Goal: Entertainment & Leisure: Consume media (video, audio)

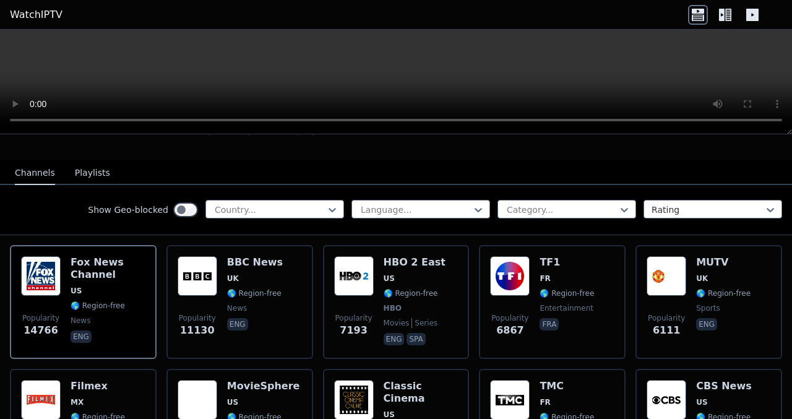
scroll to position [110, 0]
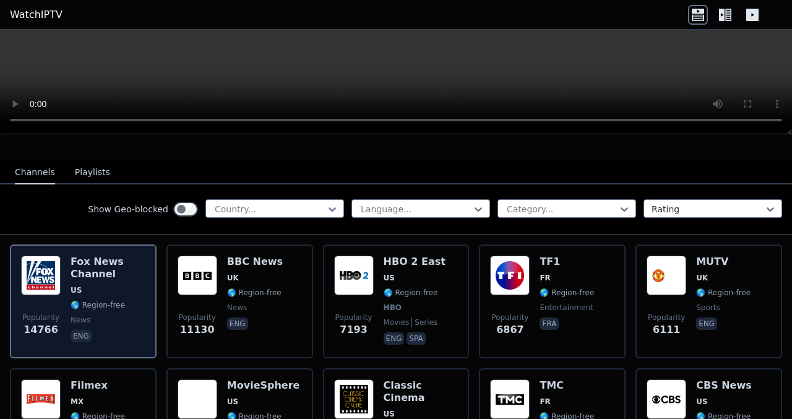
click at [104, 256] on h6 "Fox News Channel" at bounding box center [108, 267] width 75 height 25
click at [98, 315] on span "news" at bounding box center [108, 320] width 75 height 10
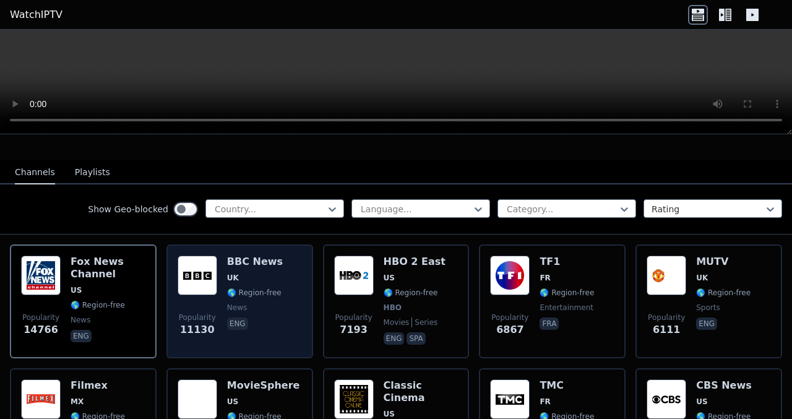
scroll to position [0, 0]
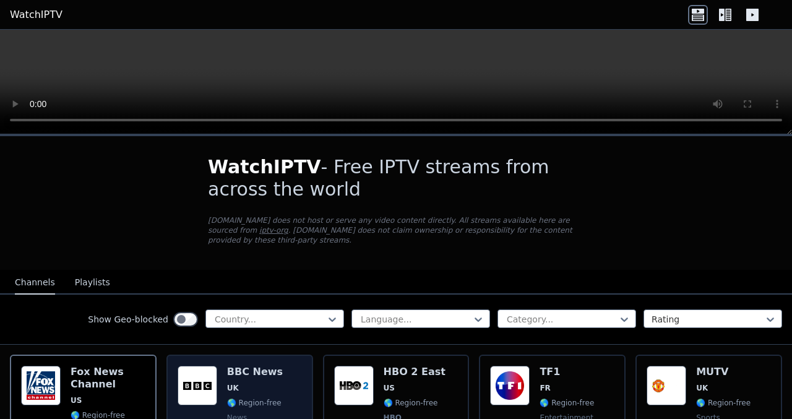
click at [241, 372] on div "BBC News UK 🌎 Region-free news eng" at bounding box center [255, 412] width 56 height 92
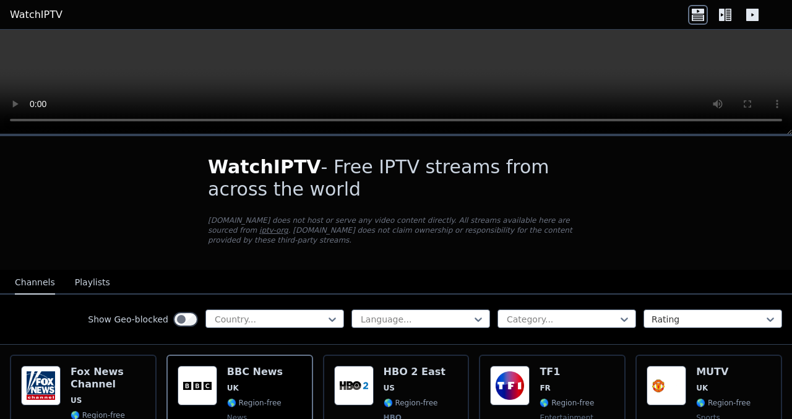
click at [80, 275] on button "Playlists" at bounding box center [92, 283] width 35 height 24
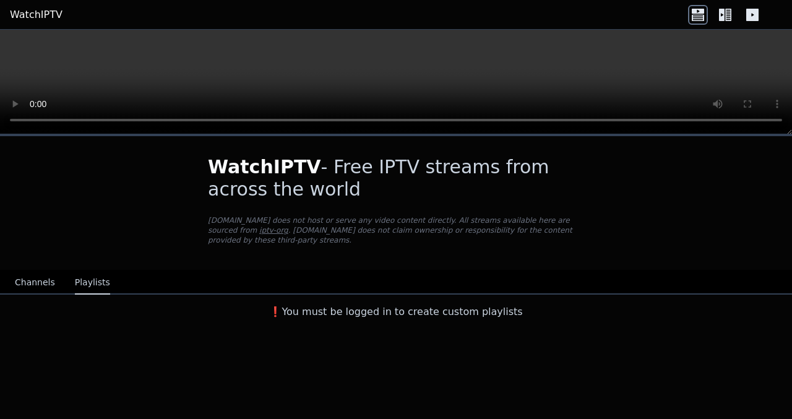
click at [9, 278] on div "Channels Playlists" at bounding box center [62, 283] width 115 height 24
click at [21, 278] on button "Channels" at bounding box center [35, 283] width 40 height 24
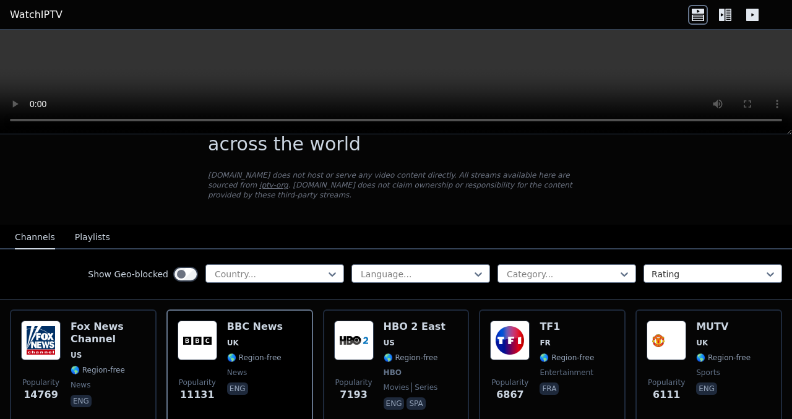
scroll to position [47, 0]
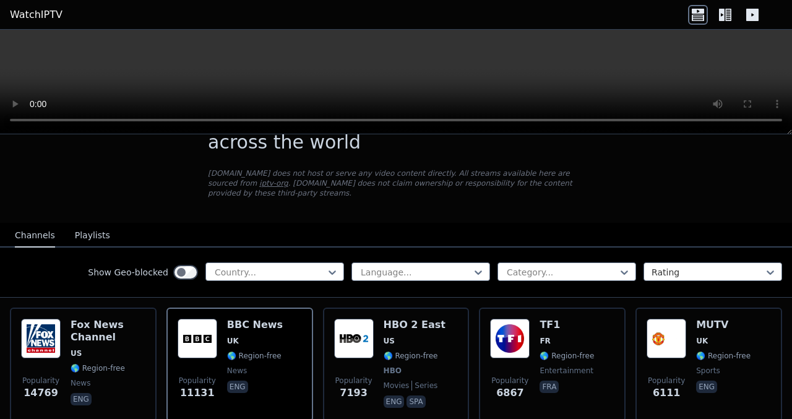
click at [720, 14] on icon at bounding box center [722, 15] width 6 height 12
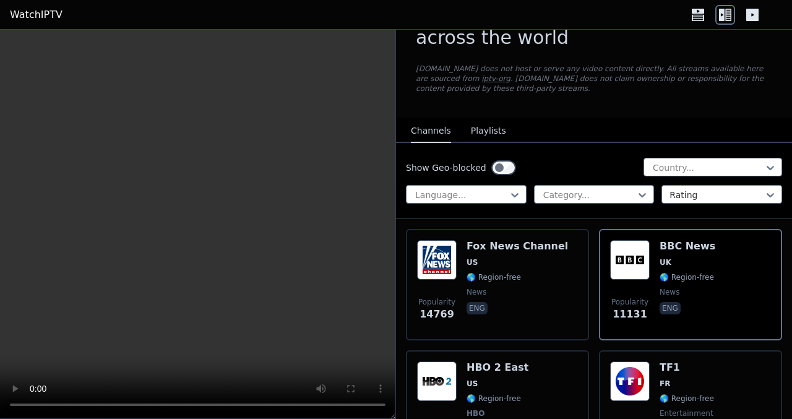
click at [756, 16] on icon at bounding box center [752, 15] width 12 height 12
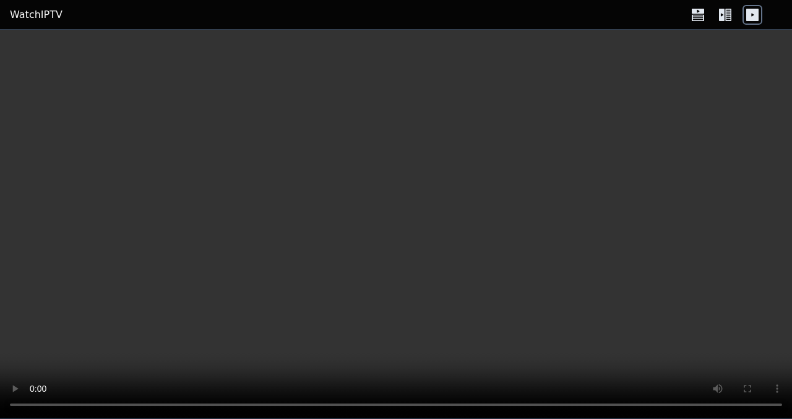
click at [730, 20] on icon at bounding box center [725, 15] width 20 height 20
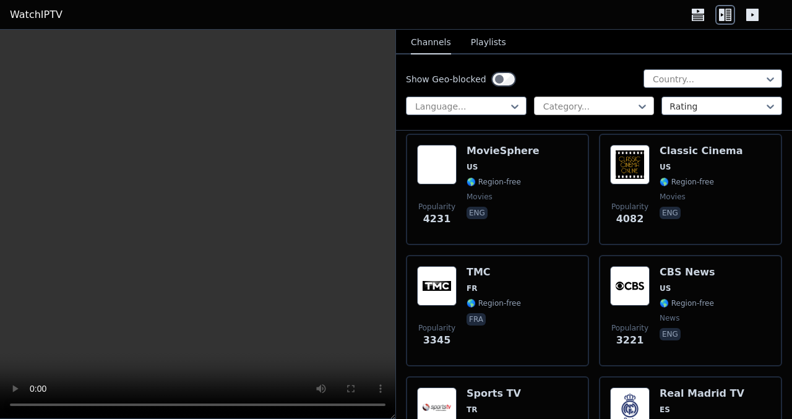
scroll to position [532, 0]
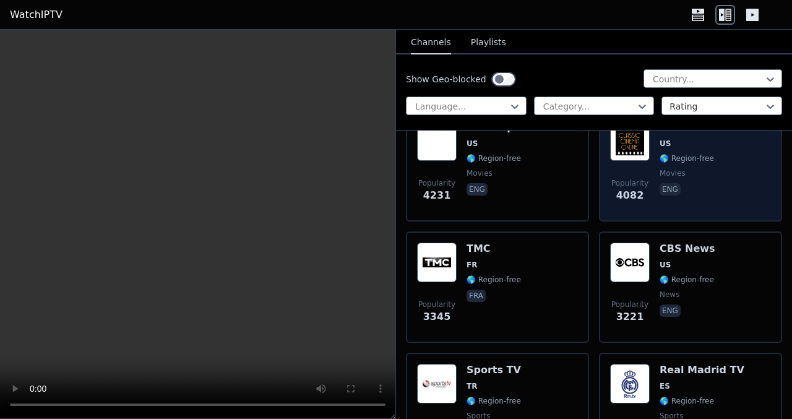
click at [683, 160] on span "🌎 Region-free" at bounding box center [686, 158] width 54 height 10
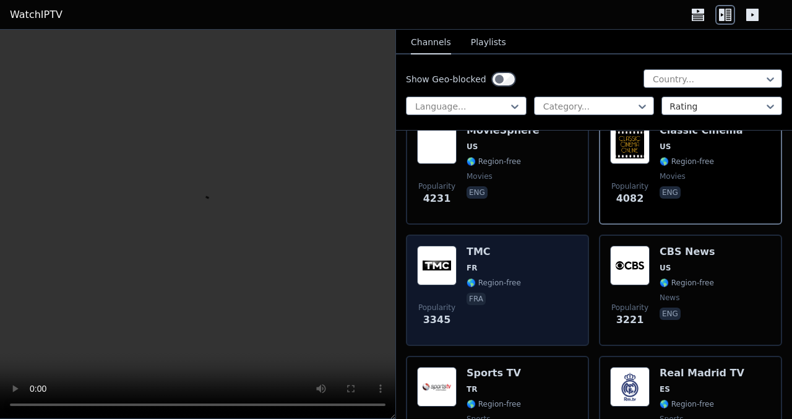
scroll to position [528, 0]
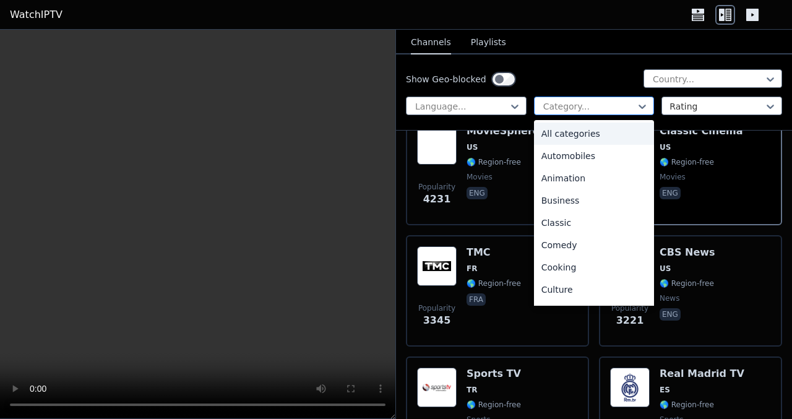
click at [609, 98] on div "Category..." at bounding box center [594, 105] width 121 height 19
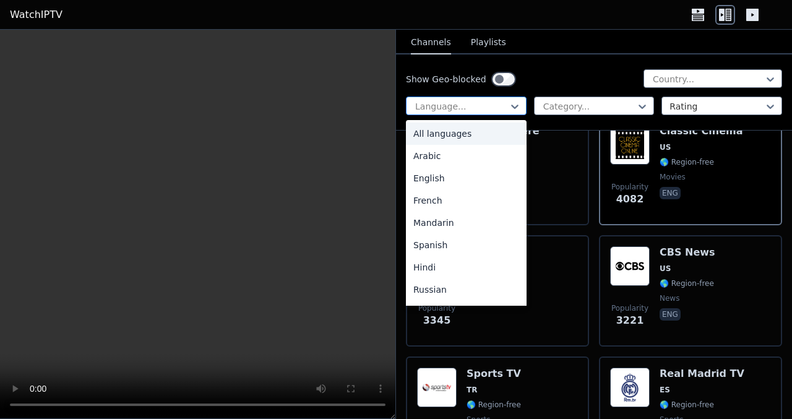
click at [492, 102] on div at bounding box center [461, 106] width 95 height 12
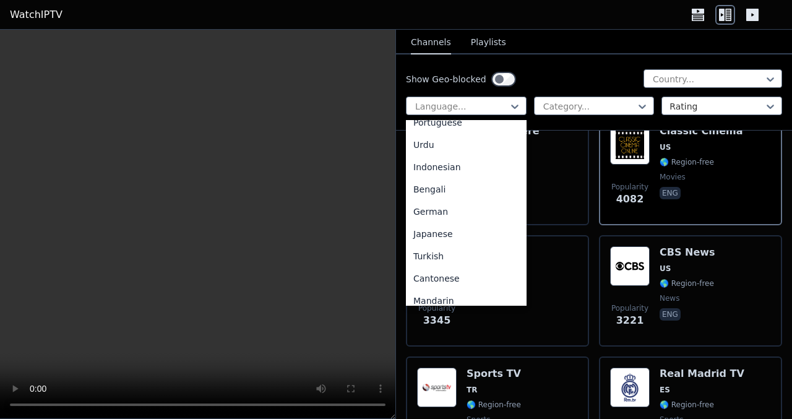
scroll to position [197, 0]
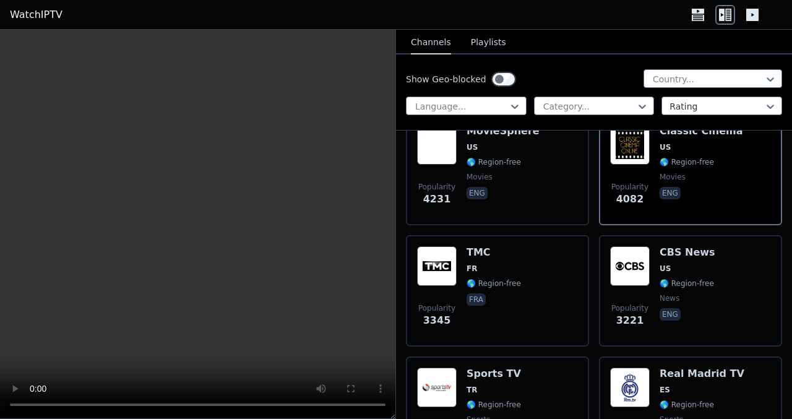
click at [581, 56] on div "Show Geo-blocked Country... Language... Category... Rating" at bounding box center [594, 92] width 396 height 76
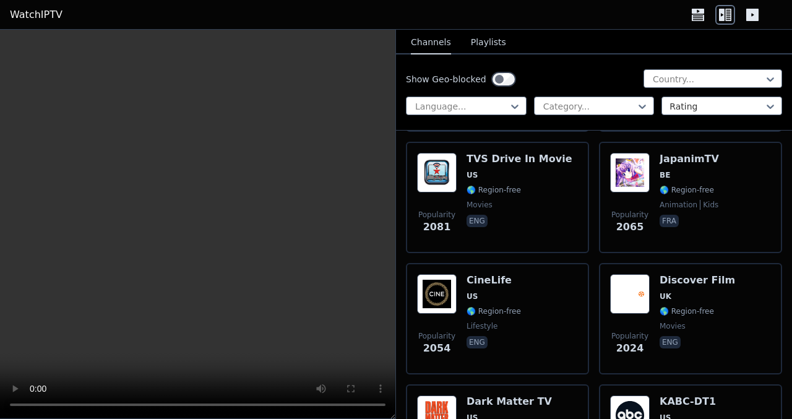
scroll to position [1350, 0]
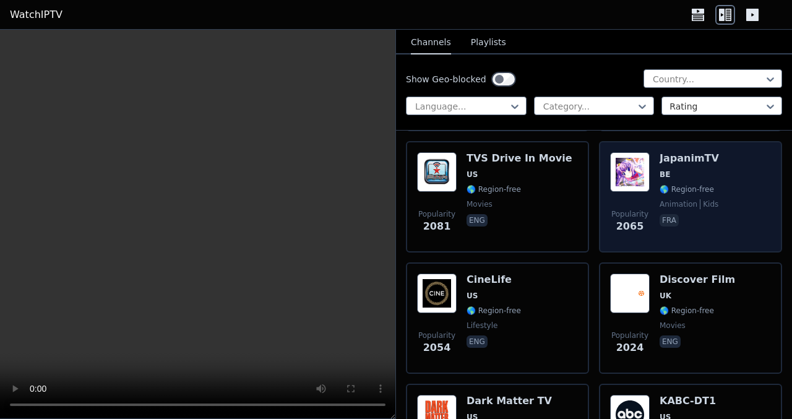
click at [680, 189] on span "🌎 Region-free" at bounding box center [686, 189] width 54 height 10
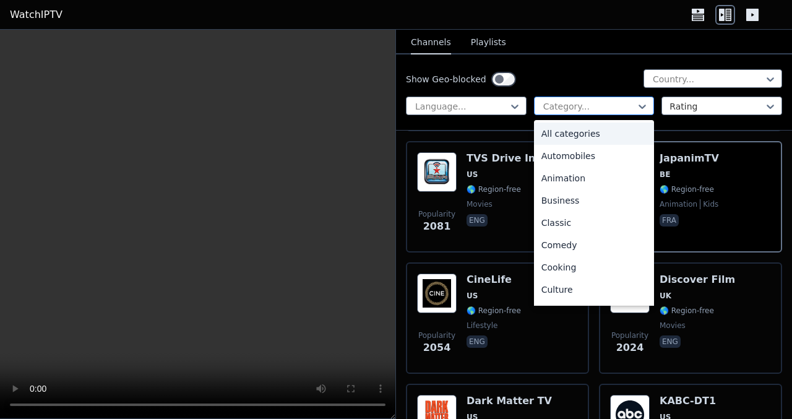
click at [610, 112] on div at bounding box center [589, 106] width 95 height 12
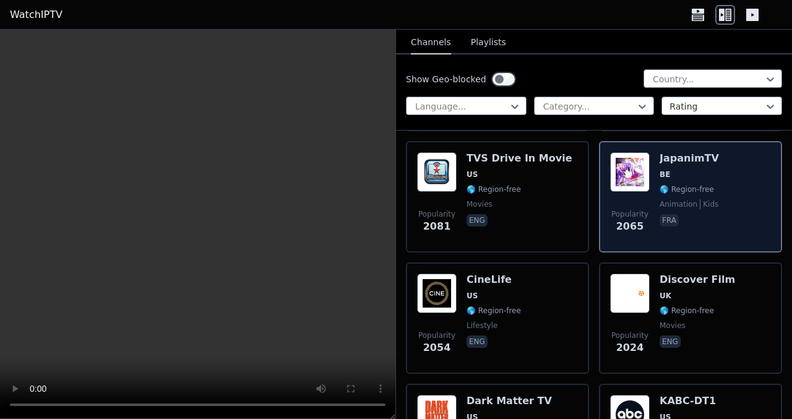
click at [659, 175] on span "BE" at bounding box center [664, 174] width 11 height 10
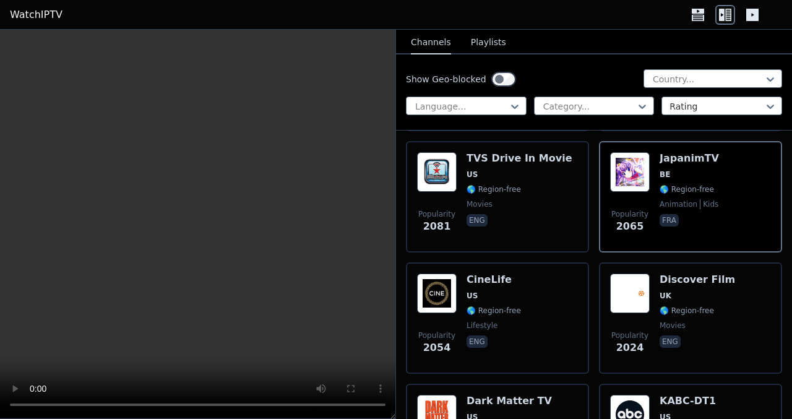
click at [479, 36] on button "Playlists" at bounding box center [488, 43] width 35 height 24
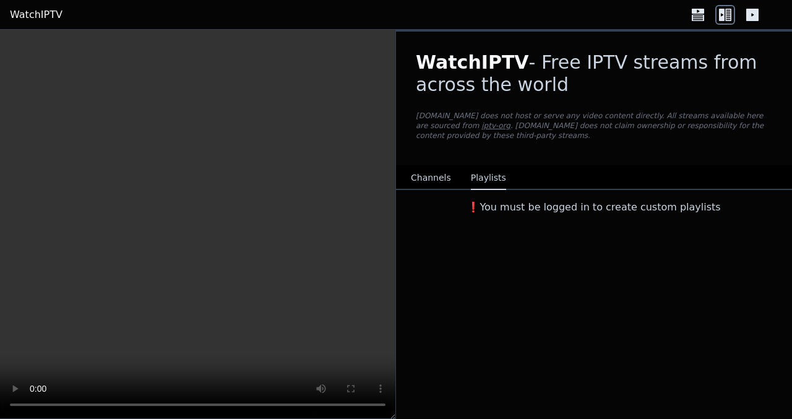
scroll to position [0, 0]
click at [570, 200] on h3 "❗️You must be logged in to create custom playlists" at bounding box center [594, 207] width 396 height 15
click at [417, 166] on button "Channels" at bounding box center [431, 178] width 40 height 24
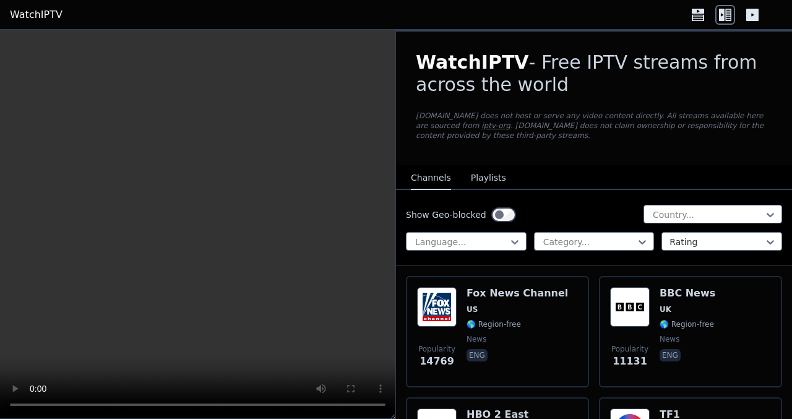
click at [695, 12] on icon at bounding box center [698, 11] width 12 height 5
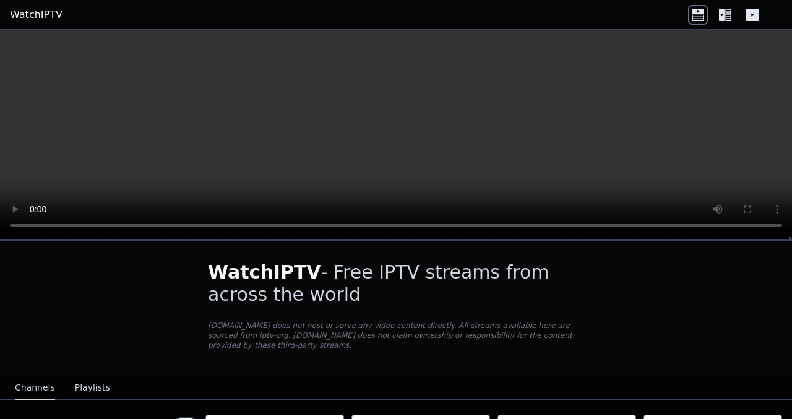
click at [288, 331] on link "iptv-org" at bounding box center [273, 335] width 29 height 9
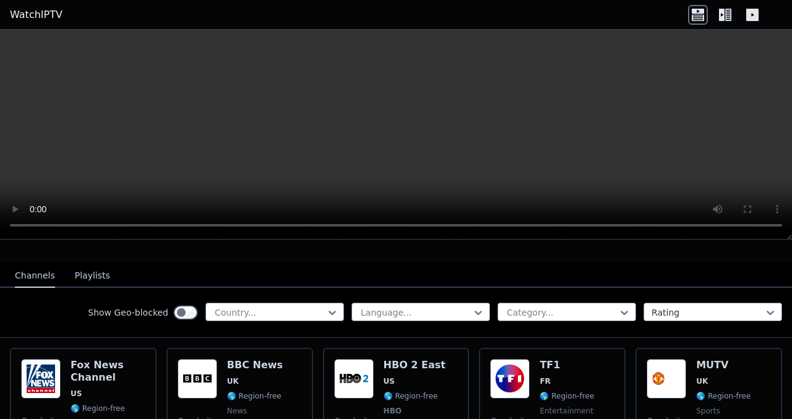
scroll to position [113, 0]
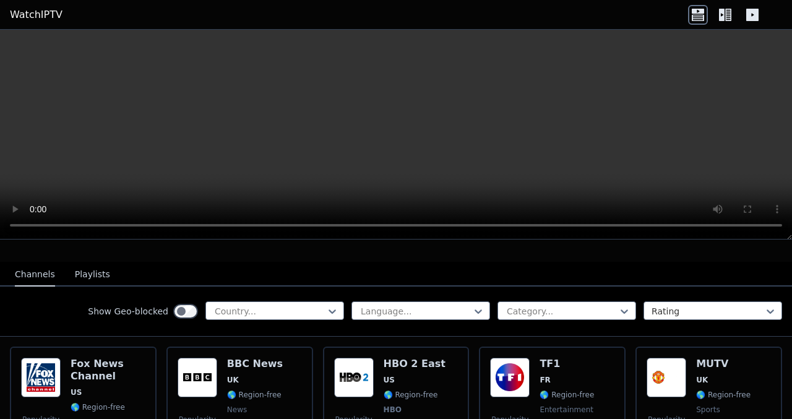
click at [724, 17] on icon at bounding box center [722, 15] width 6 height 12
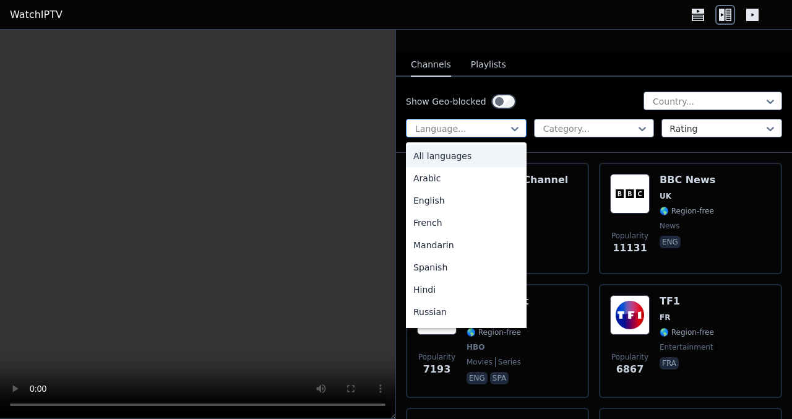
click at [499, 134] on div "Language..." at bounding box center [466, 128] width 121 height 19
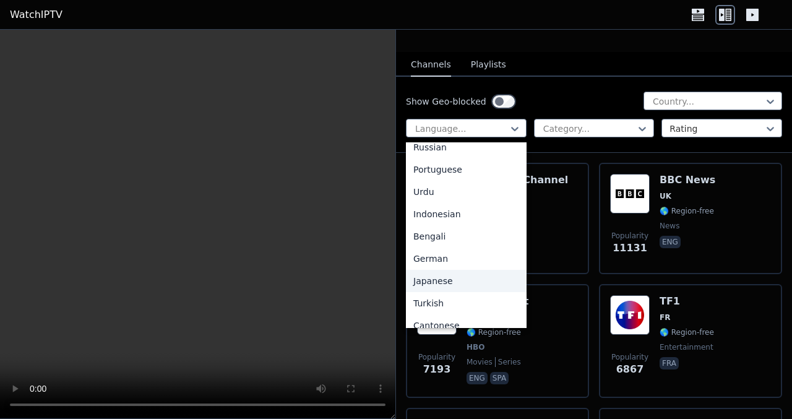
scroll to position [177, 0]
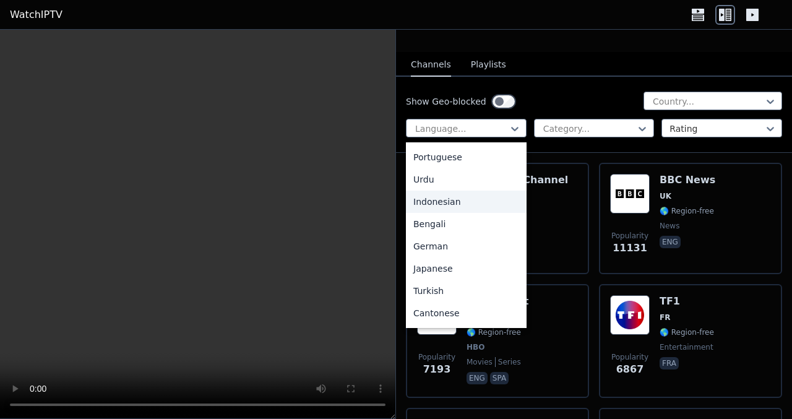
click at [477, 202] on div "Indonesian" at bounding box center [466, 202] width 121 height 22
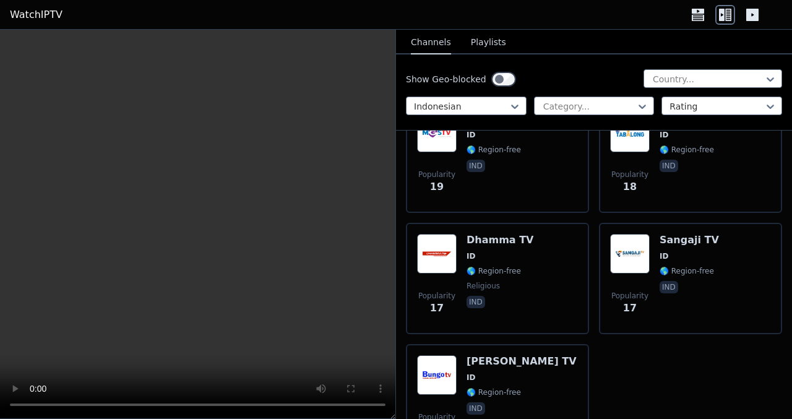
scroll to position [2447, 0]
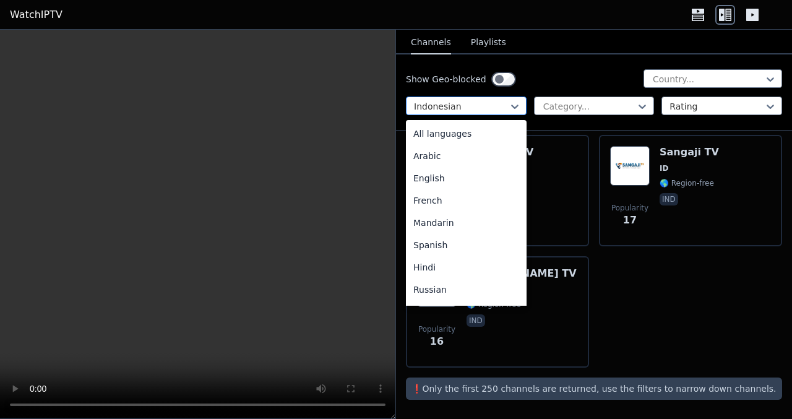
click at [485, 98] on div "Indonesian" at bounding box center [466, 105] width 121 height 19
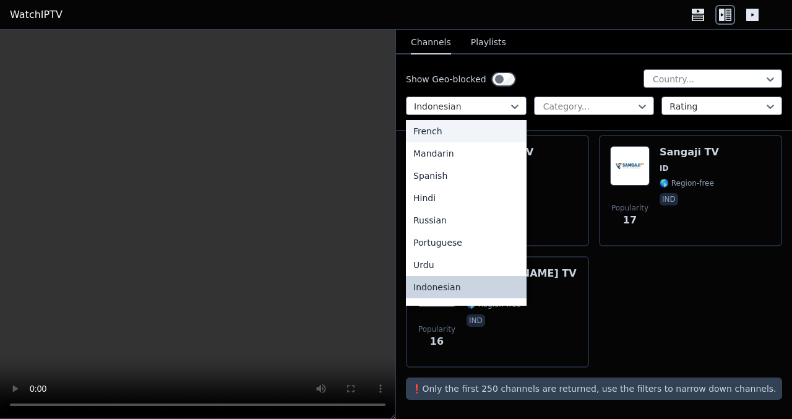
scroll to position [0, 0]
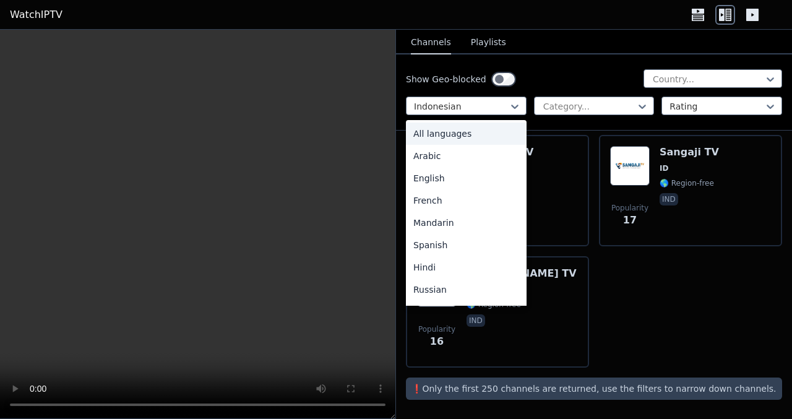
click at [461, 134] on div "All languages" at bounding box center [466, 133] width 121 height 22
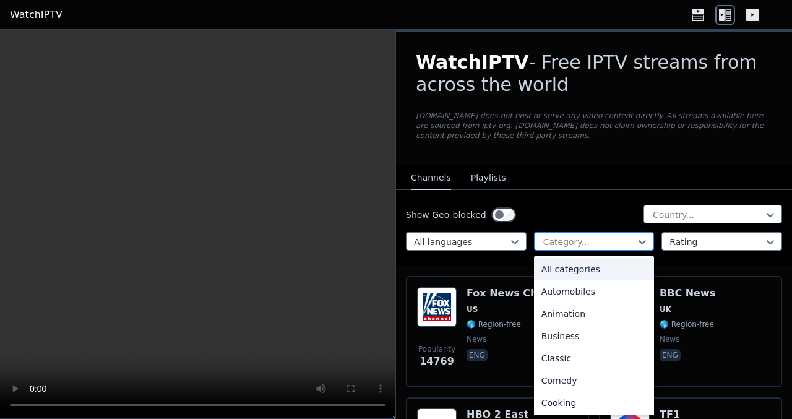
click at [575, 247] on div at bounding box center [589, 242] width 95 height 12
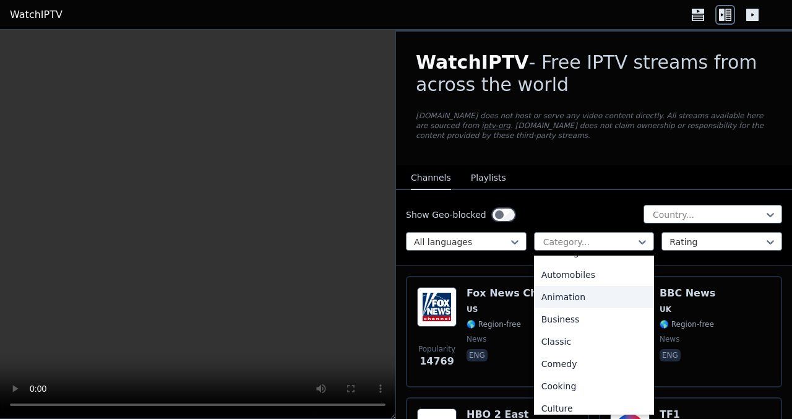
click at [586, 294] on div "Animation" at bounding box center [594, 297] width 121 height 22
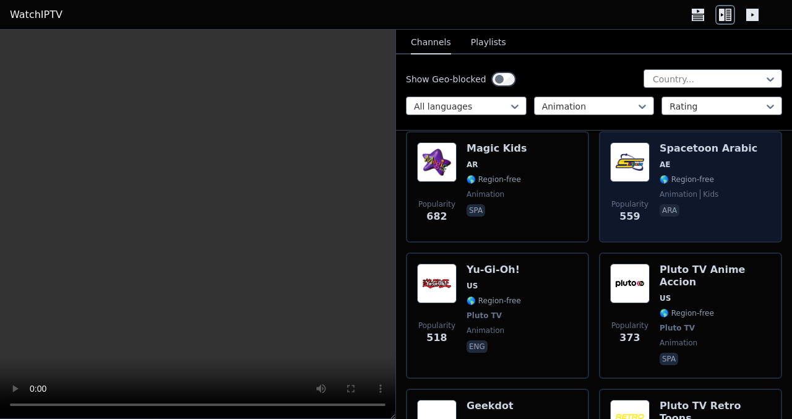
scroll to position [262, 0]
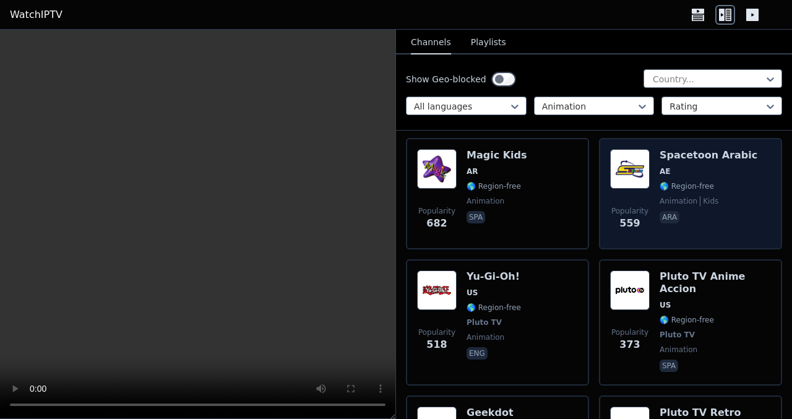
click at [673, 200] on span "animation" at bounding box center [678, 201] width 38 height 10
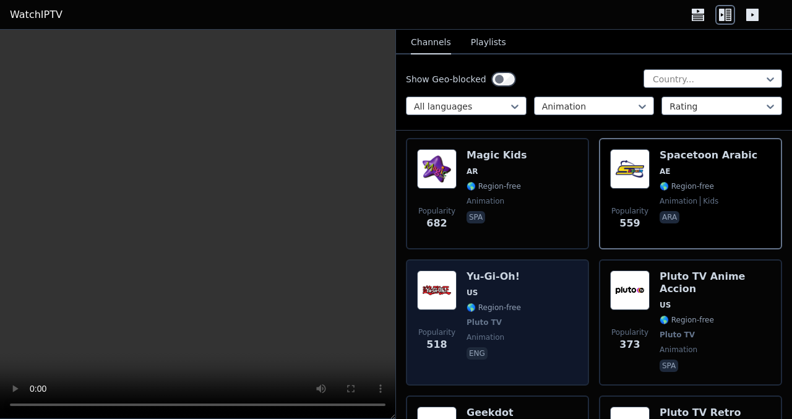
click at [525, 350] on div "Popularity 518 Yu-Gi-Oh! US 🌎 Region-free Pluto TV animation eng" at bounding box center [497, 322] width 161 height 104
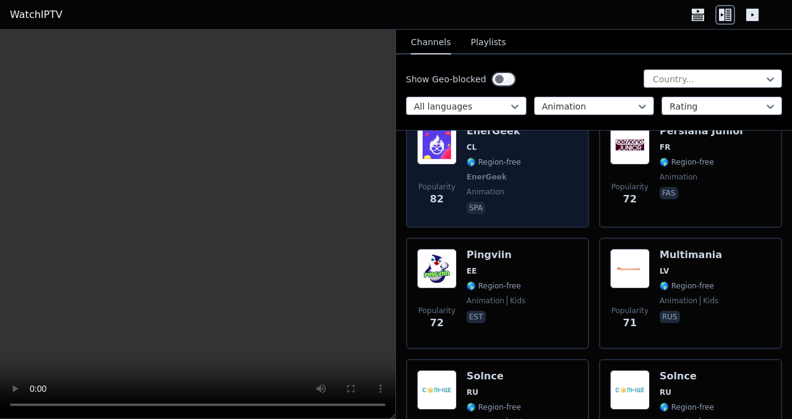
scroll to position [1252, 0]
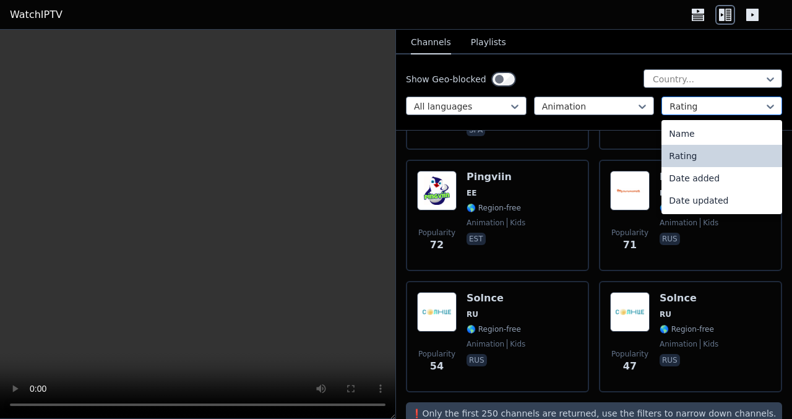
click at [709, 100] on div at bounding box center [716, 106] width 95 height 12
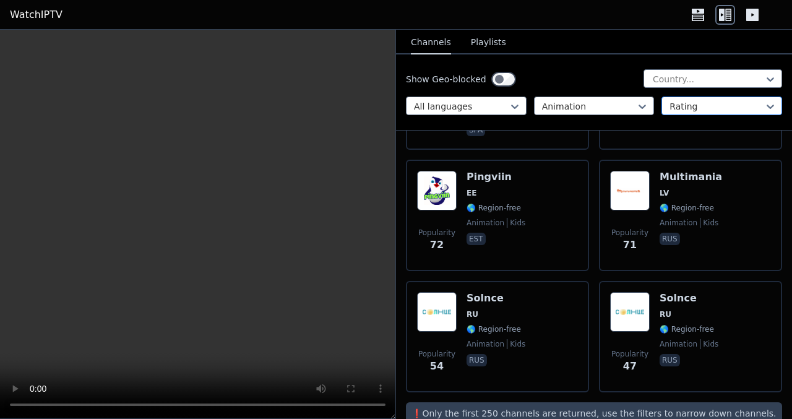
click at [709, 100] on div at bounding box center [716, 106] width 95 height 12
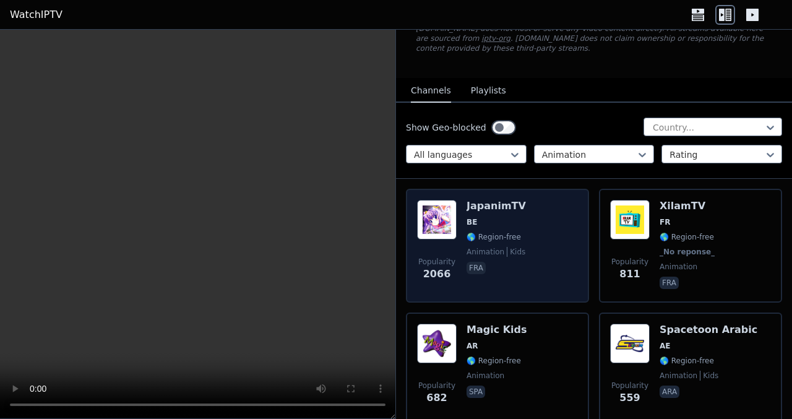
scroll to position [88, 0]
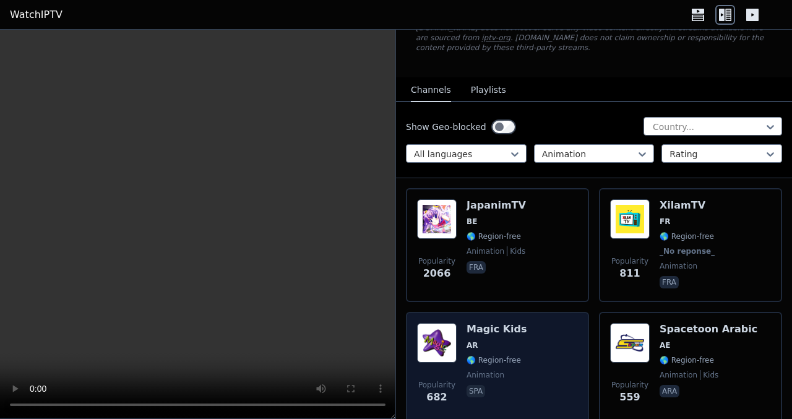
click at [560, 343] on div "Popularity 682 Magic Kids AR 🌎 Region-free animation spa" at bounding box center [497, 367] width 161 height 89
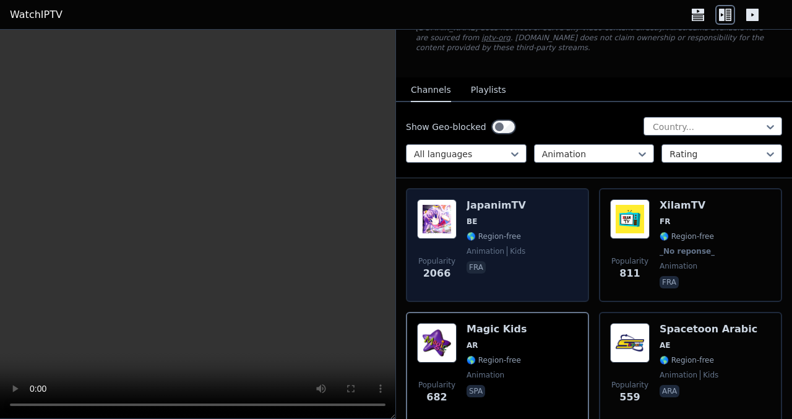
click at [535, 256] on div "Popularity 2066 JapanimTV BE 🌎 Region-free animation kids fra" at bounding box center [497, 245] width 161 height 92
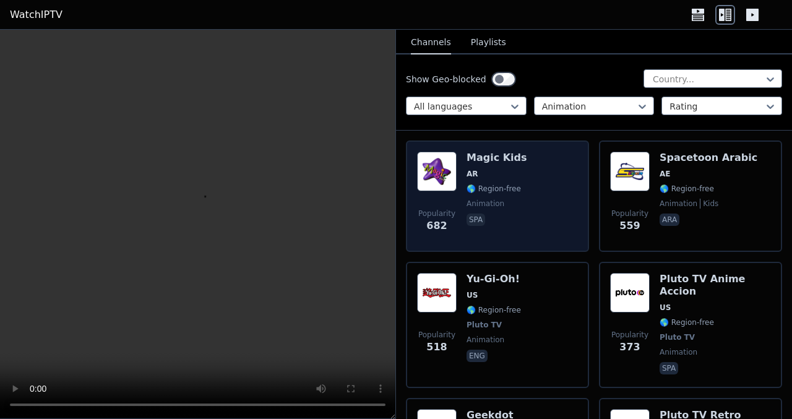
scroll to position [307, 0]
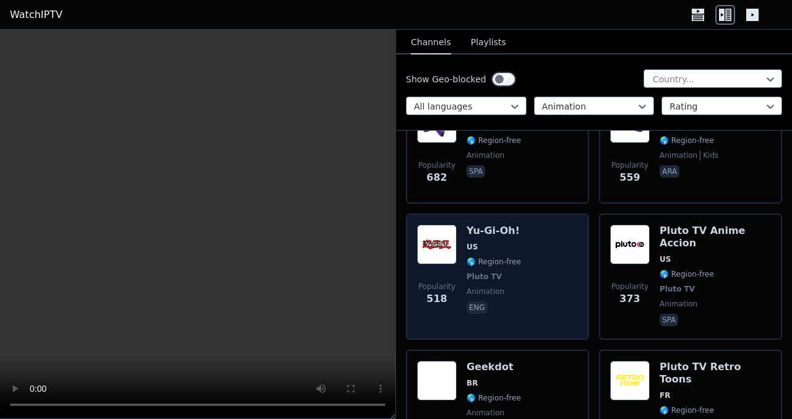
click at [552, 288] on div "Popularity 518 Yu-Gi-Oh! US 🌎 Region-free Pluto TV animation eng" at bounding box center [497, 277] width 161 height 104
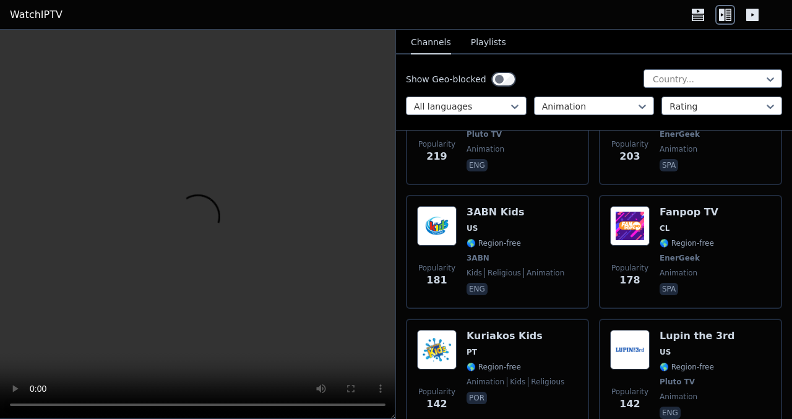
scroll to position [723, 0]
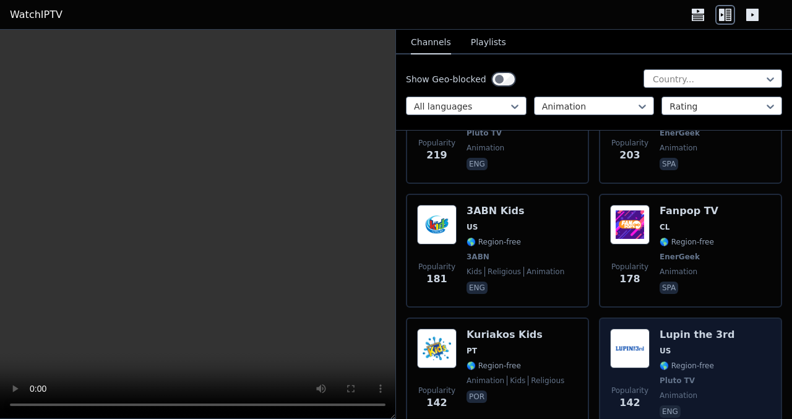
click at [678, 346] on span "US" at bounding box center [696, 351] width 75 height 10
click at [659, 375] on span "Pluto TV" at bounding box center [676, 380] width 35 height 10
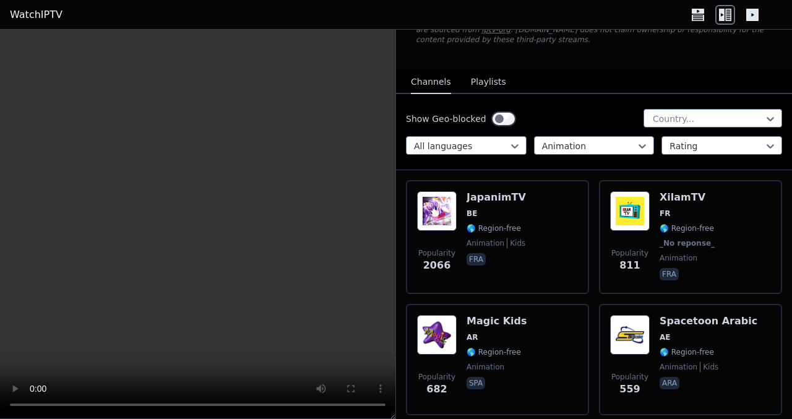
scroll to position [0, 0]
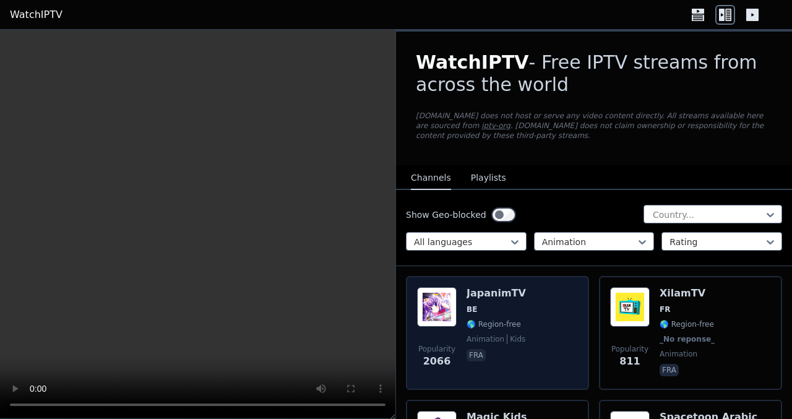
click at [432, 345] on span "Popularity" at bounding box center [436, 349] width 37 height 10
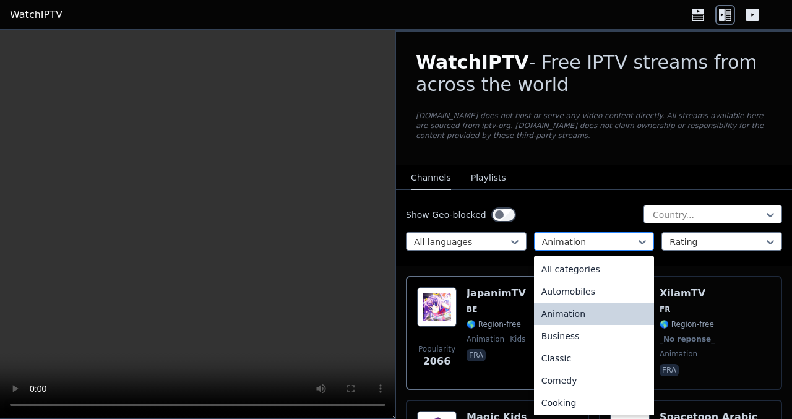
click at [576, 244] on div at bounding box center [589, 242] width 95 height 12
click at [560, 267] on div "All categories" at bounding box center [594, 269] width 121 height 22
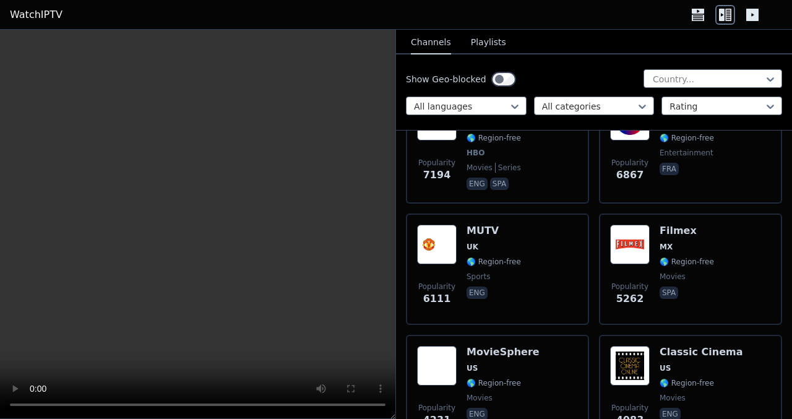
click at [599, 341] on div "Popularity 4083 Classic Cinema US 🌎 Region-free movies eng" at bounding box center [690, 390] width 183 height 111
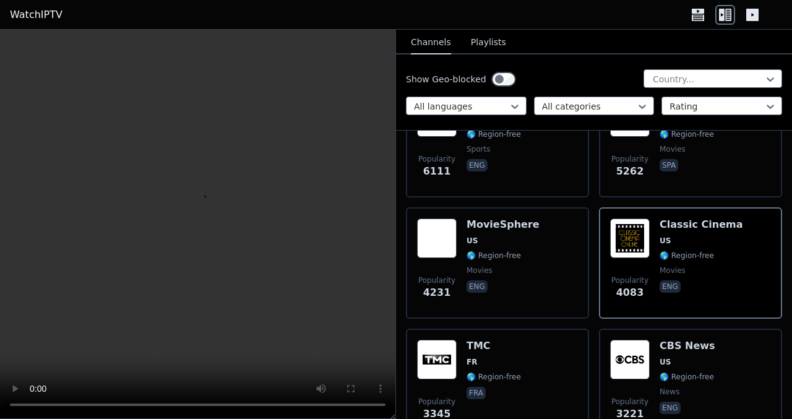
scroll to position [465, 0]
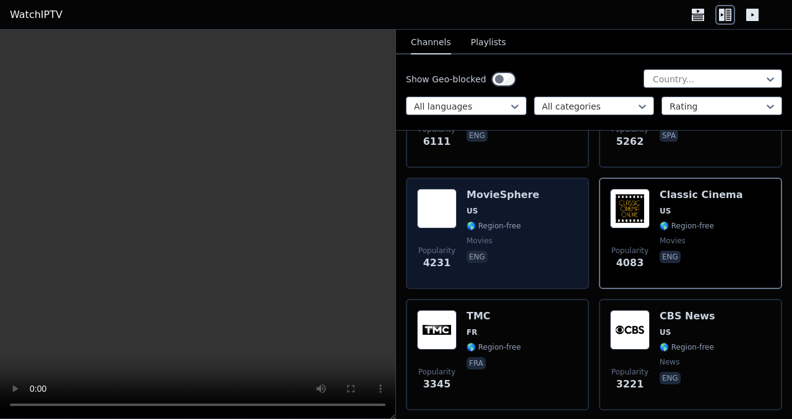
click at [507, 258] on span "eng" at bounding box center [502, 258] width 73 height 15
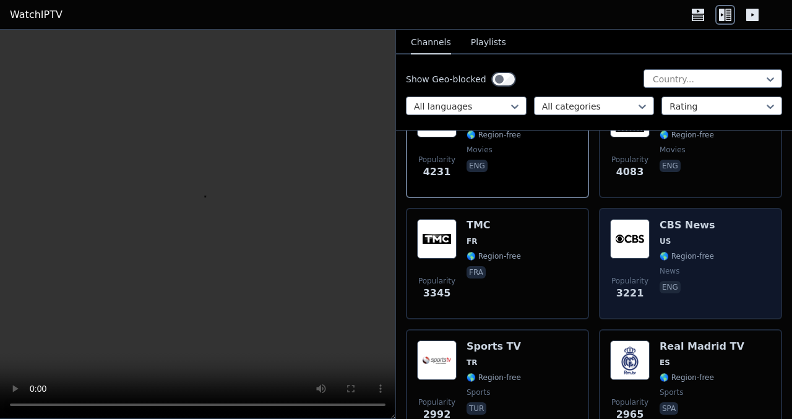
scroll to position [554, 0]
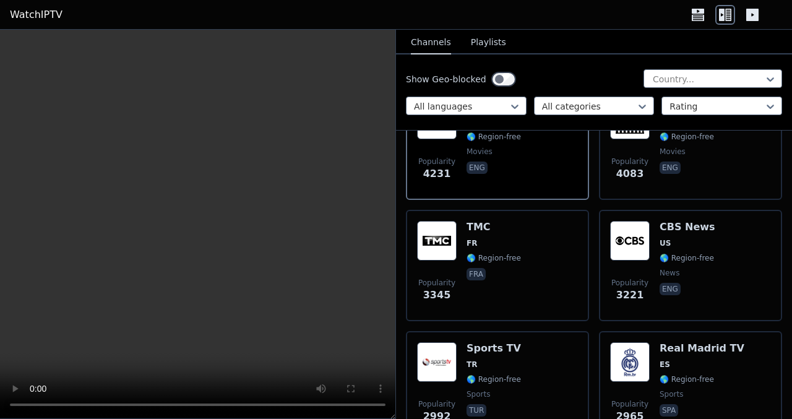
click at [471, 46] on button "Playlists" at bounding box center [488, 43] width 35 height 24
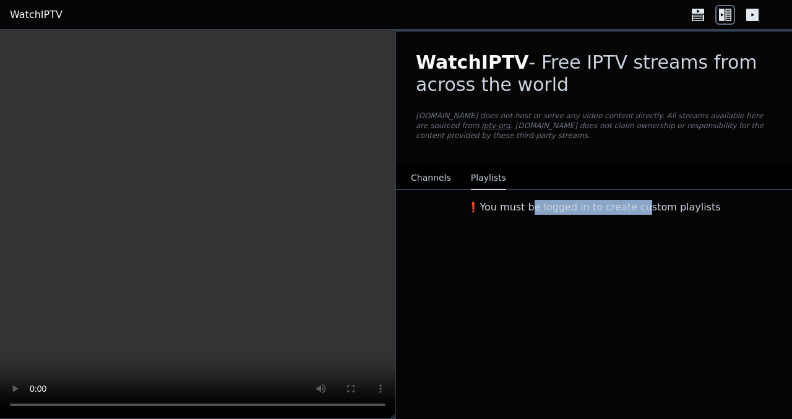
drag, startPoint x: 544, startPoint y: 203, endPoint x: 665, endPoint y: 207, distance: 121.3
click at [665, 207] on div "❗️You must be logged in to create custom playlists" at bounding box center [594, 205] width 396 height 30
click at [606, 320] on div "WatchIPTV - Free IPTV streams from across the world WatchIPTV.xyz does not host…" at bounding box center [594, 224] width 396 height 389
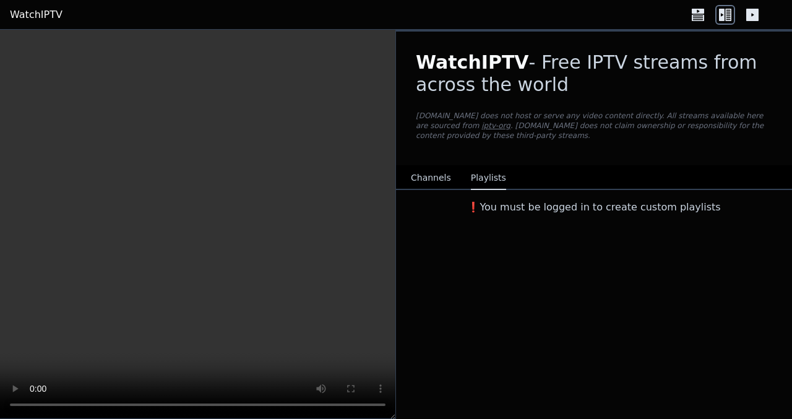
click at [44, 18] on link "WatchIPTV" at bounding box center [36, 14] width 53 height 15
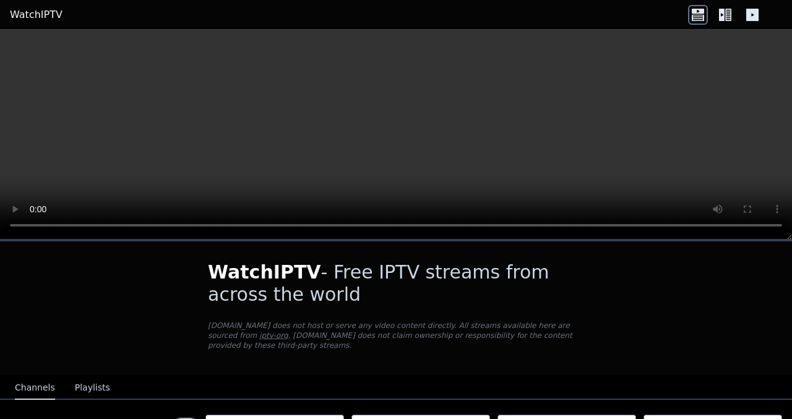
click at [90, 382] on button "Playlists" at bounding box center [92, 388] width 35 height 24
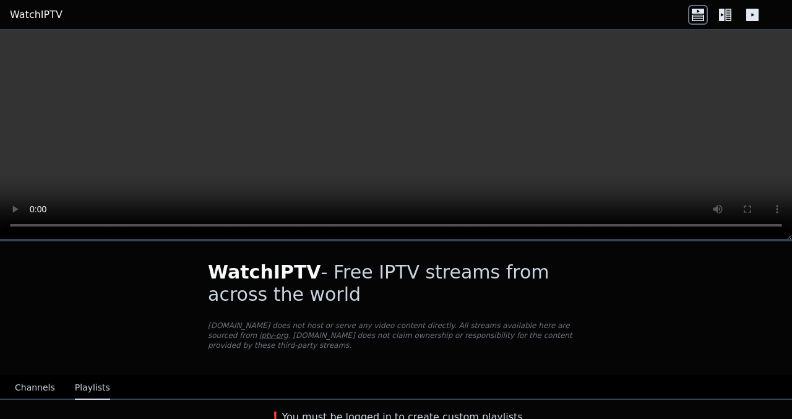
click at [398, 351] on div "WatchIPTV - Free IPTV streams from across the world [DOMAIN_NAME] does not host…" at bounding box center [396, 308] width 416 height 134
drag, startPoint x: 398, startPoint y: 351, endPoint x: 395, endPoint y: 369, distance: 18.1
click at [395, 375] on nav "Channels Playlists" at bounding box center [396, 387] width 792 height 25
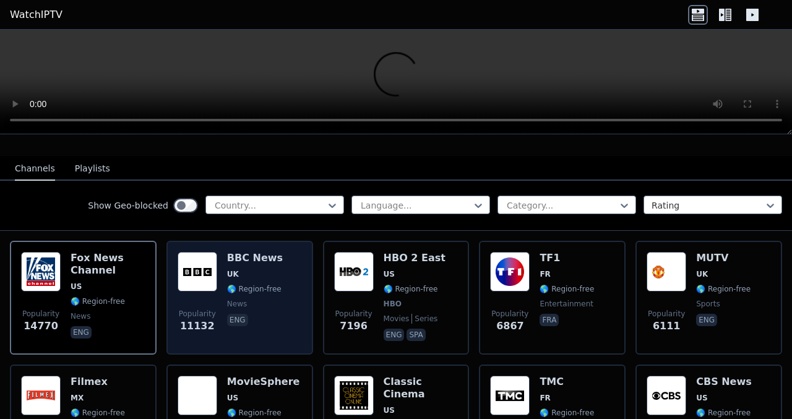
scroll to position [117, 0]
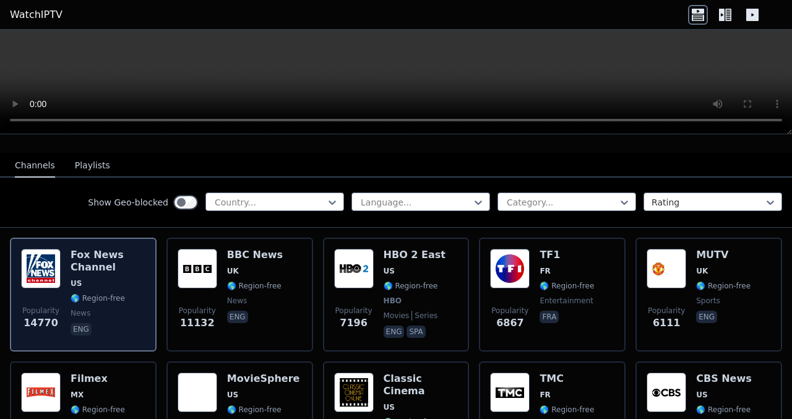
click at [127, 279] on div "Fox News Channel US 🌎 Region-free news eng" at bounding box center [108, 295] width 75 height 92
